Goal: Information Seeking & Learning: Learn about a topic

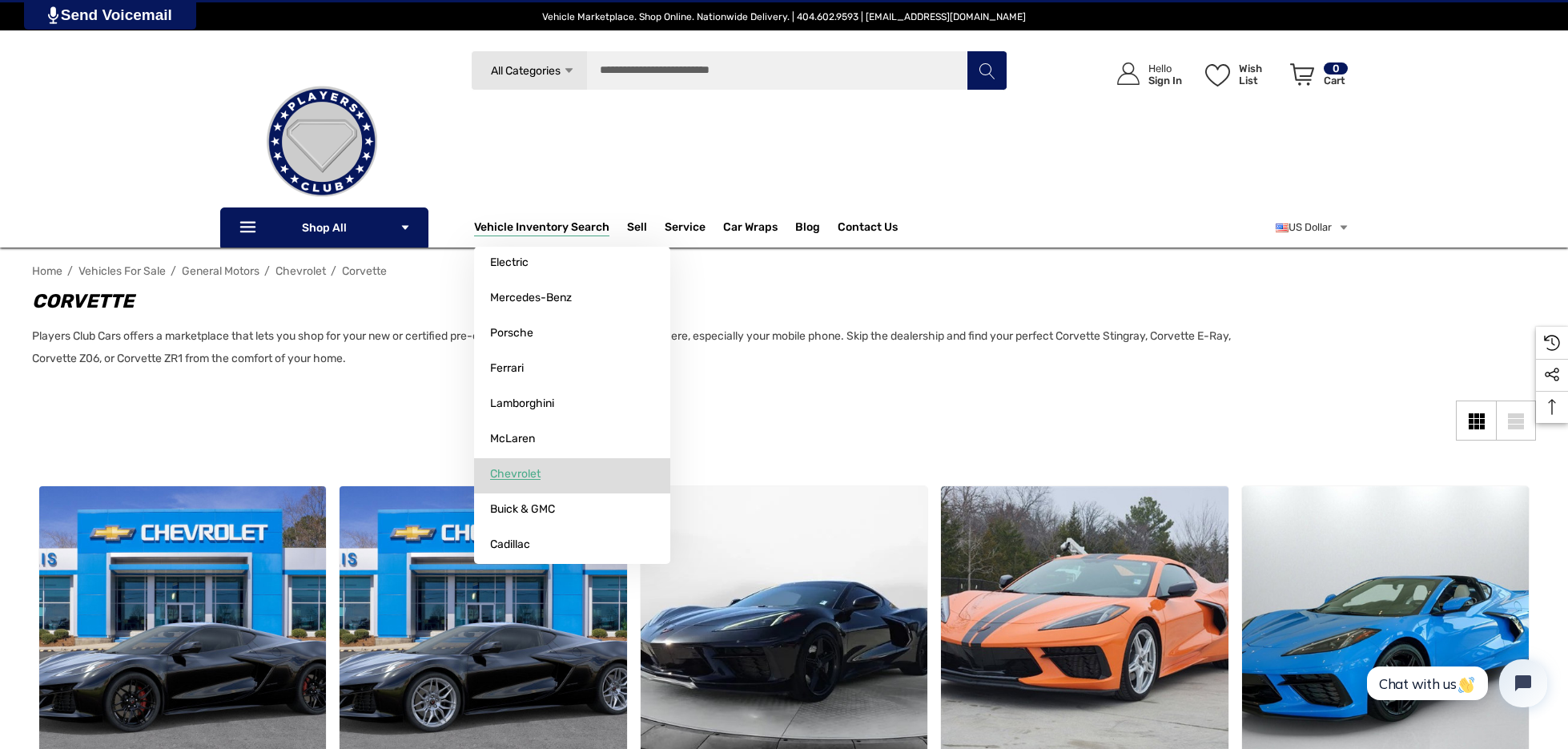
click at [502, 481] on span "Chevrolet" at bounding box center [515, 474] width 51 height 14
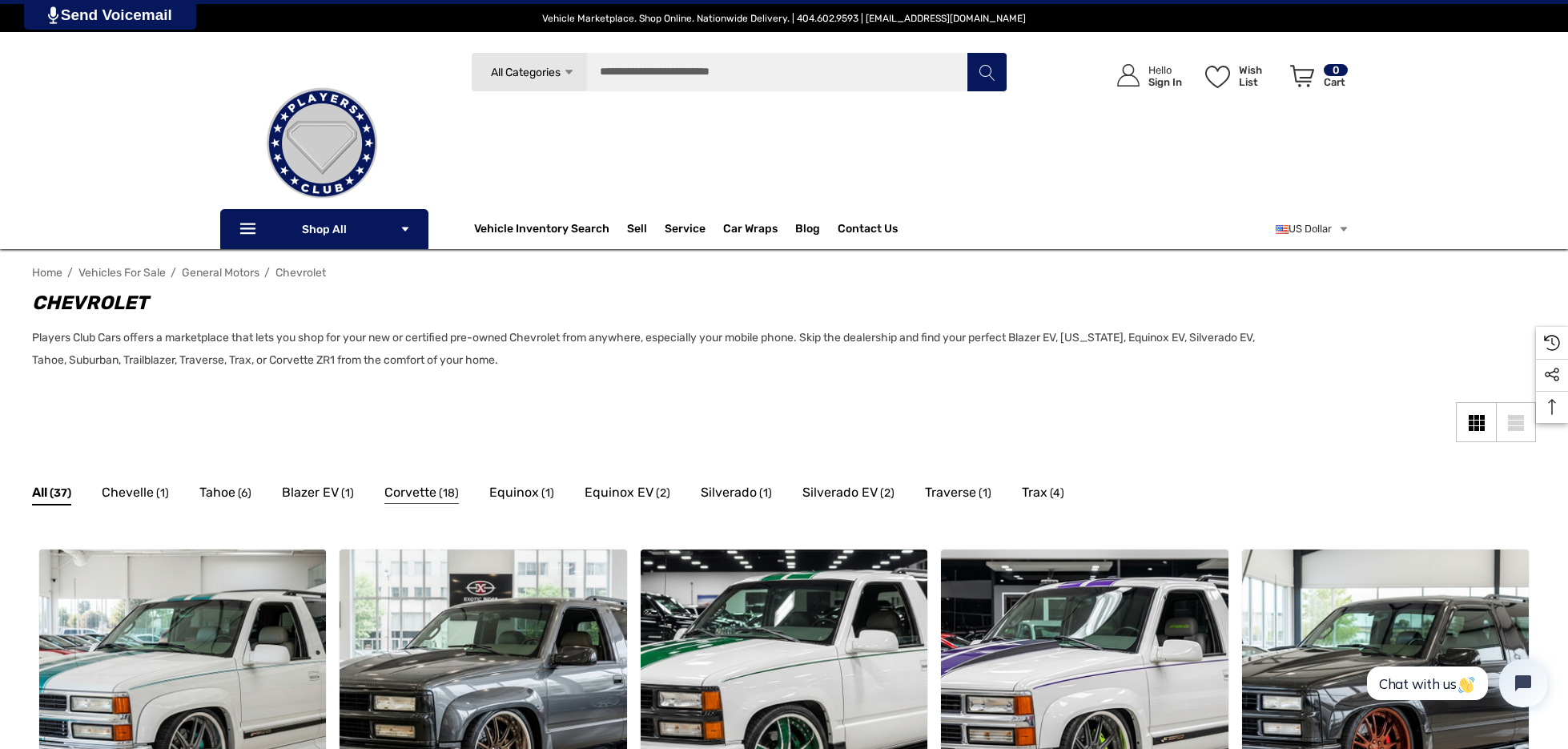
click at [415, 490] on span "Corvette" at bounding box center [410, 493] width 52 height 21
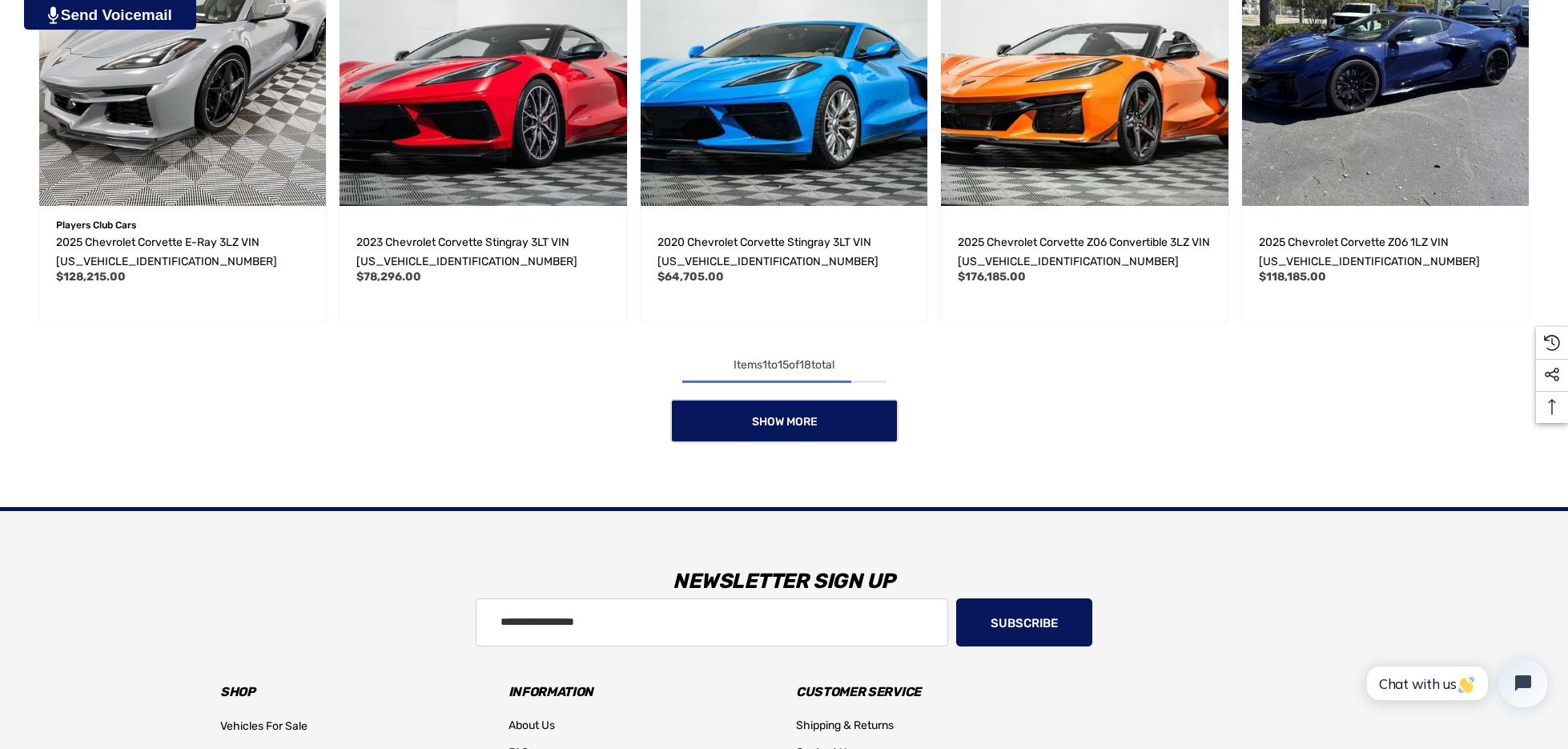
scroll to position [1416, 0]
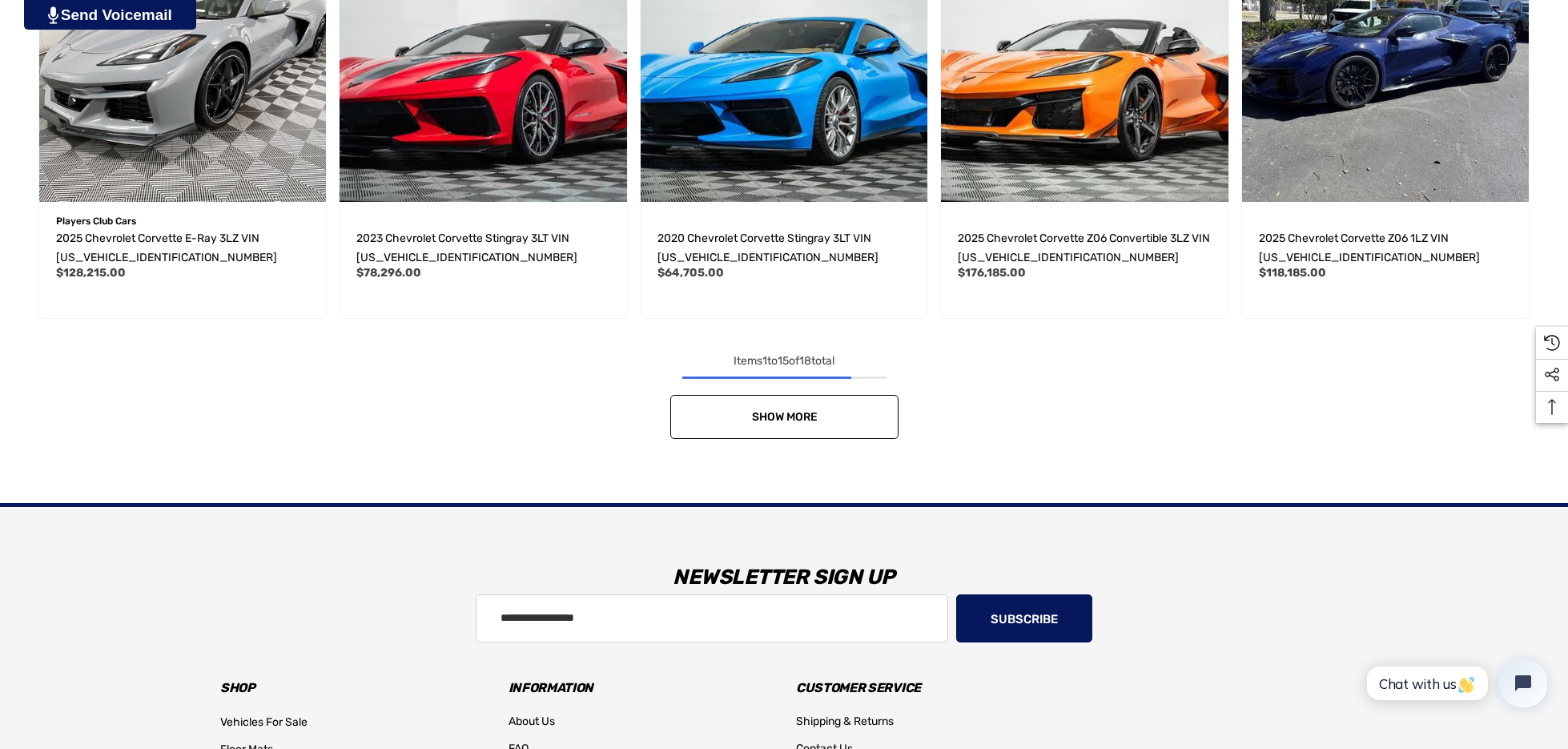
click at [713, 422] on link "Show More" at bounding box center [784, 417] width 228 height 44
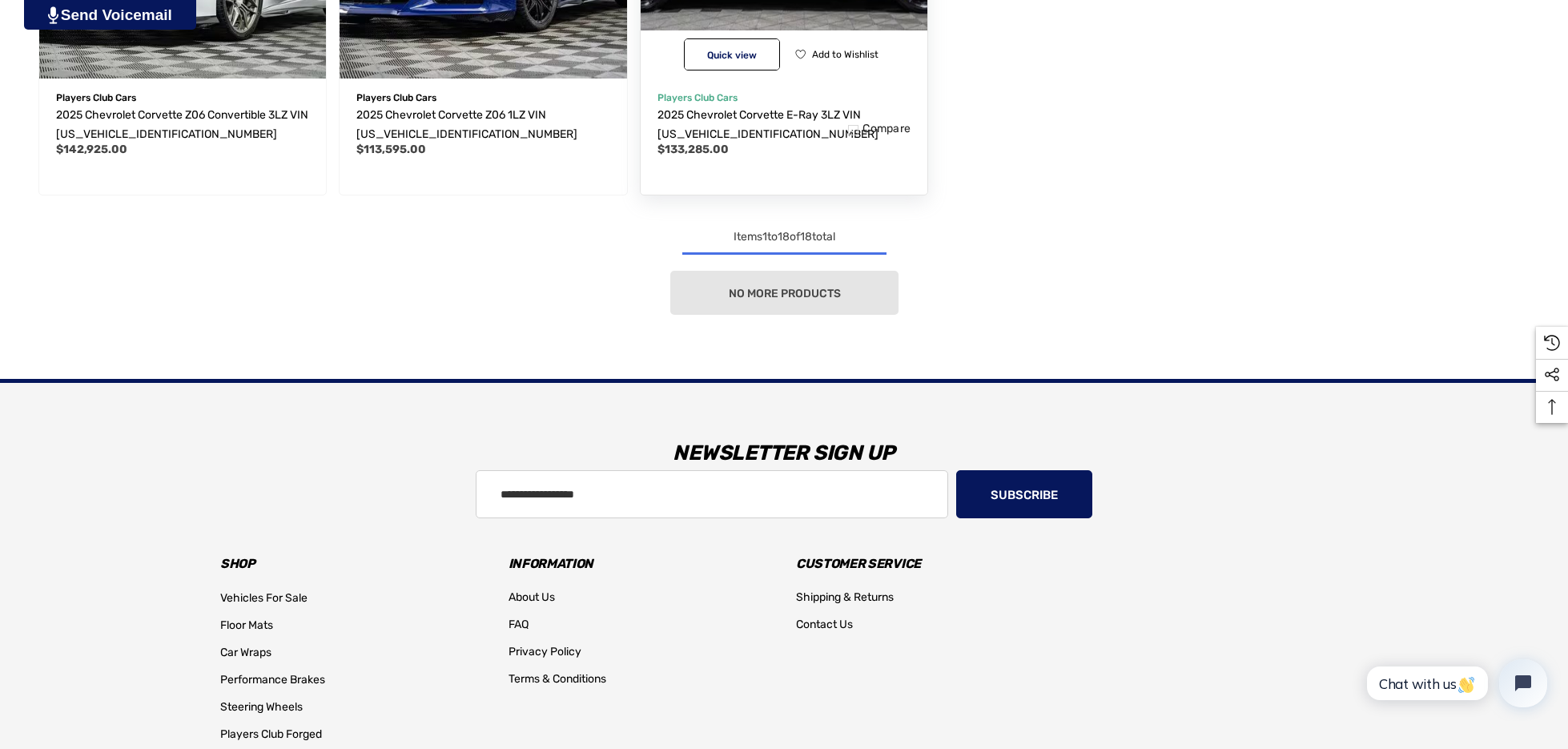
scroll to position [1964, 0]
